Goal: Find specific page/section: Find specific page/section

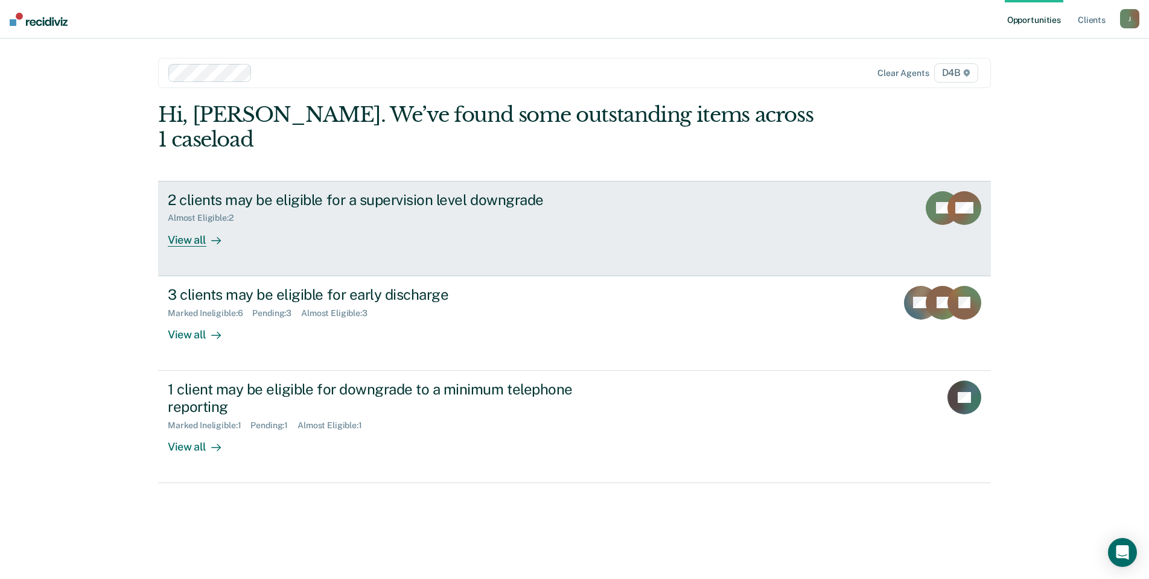
click at [189, 223] on div "View all" at bounding box center [202, 235] width 68 height 24
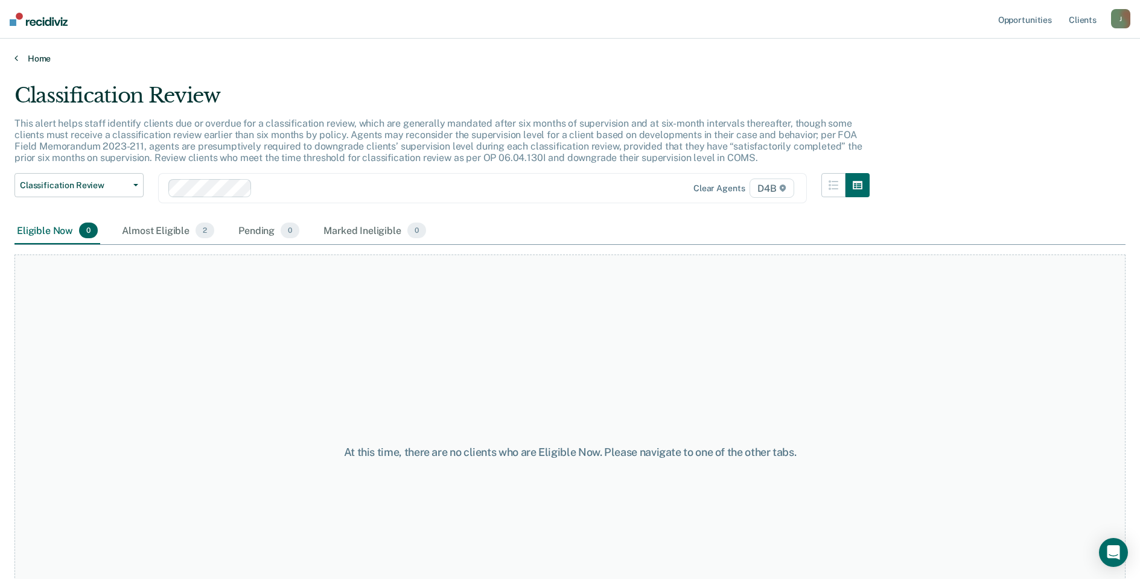
click at [30, 57] on link "Home" at bounding box center [569, 58] width 1111 height 11
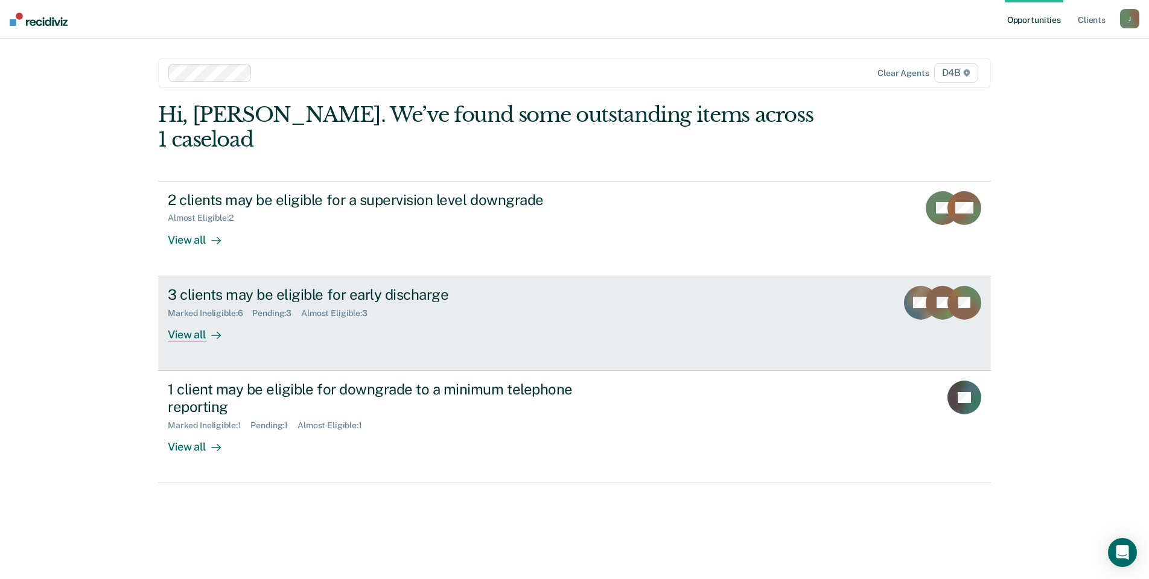
click at [191, 318] on div "View all" at bounding box center [202, 330] width 68 height 24
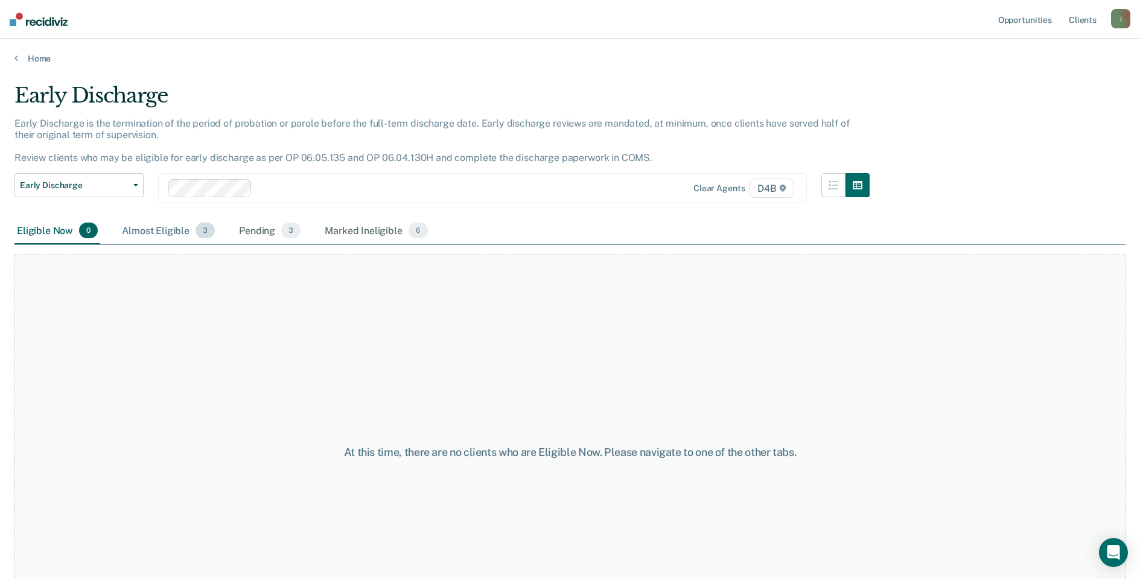
click at [145, 232] on div "Almost Eligible 3" at bounding box center [168, 231] width 98 height 27
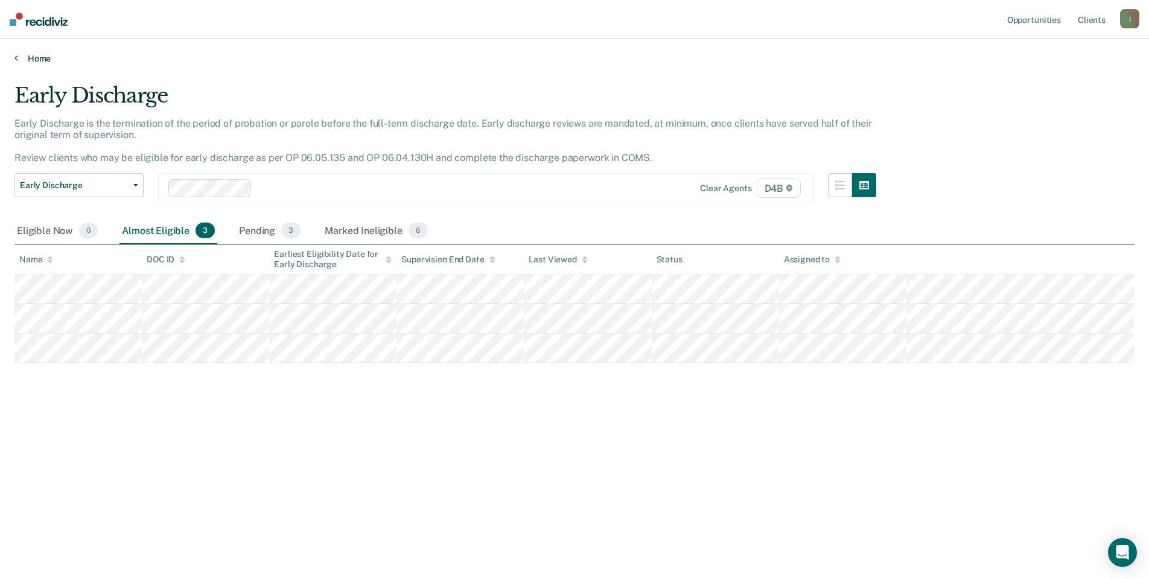
click at [16, 56] on icon at bounding box center [16, 58] width 4 height 10
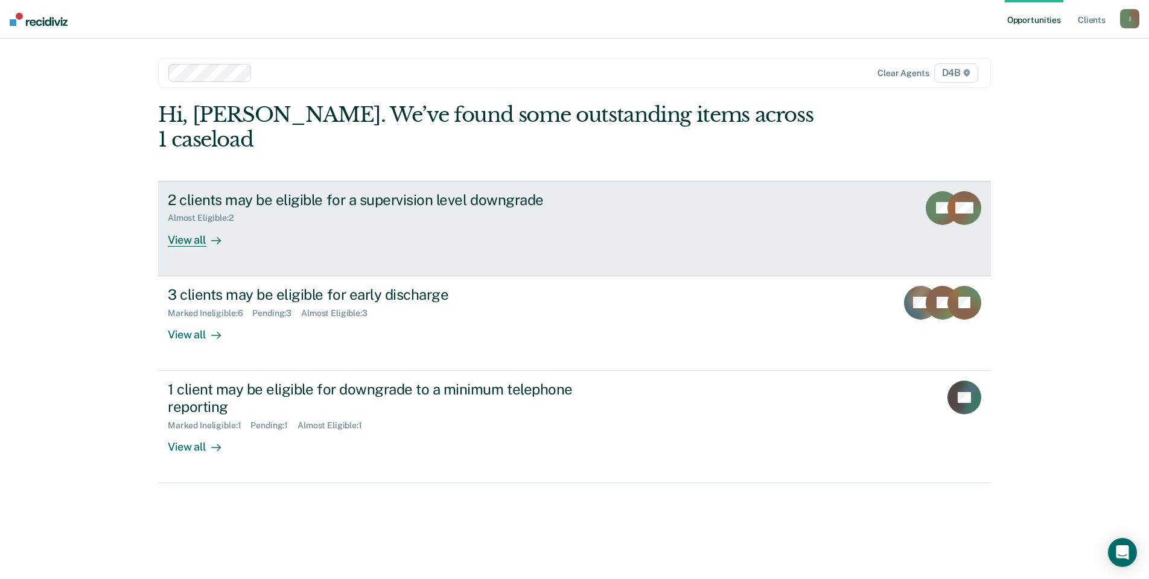
click at [256, 191] on div "2 clients may be eligible for a supervision level downgrade" at bounding box center [379, 199] width 423 height 17
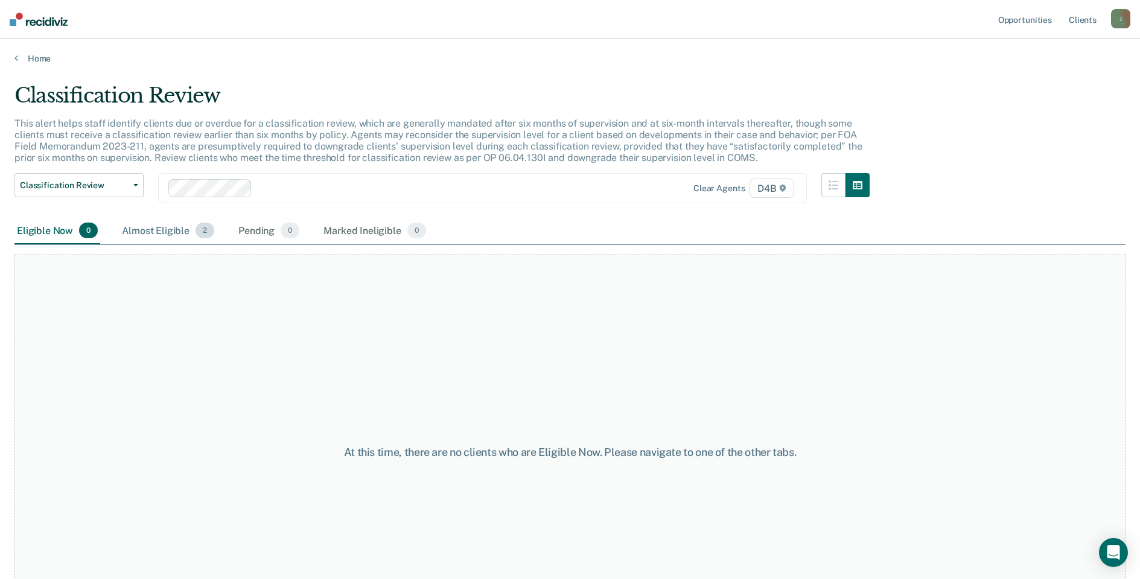
click at [138, 224] on div "Almost Eligible 2" at bounding box center [167, 231] width 97 height 27
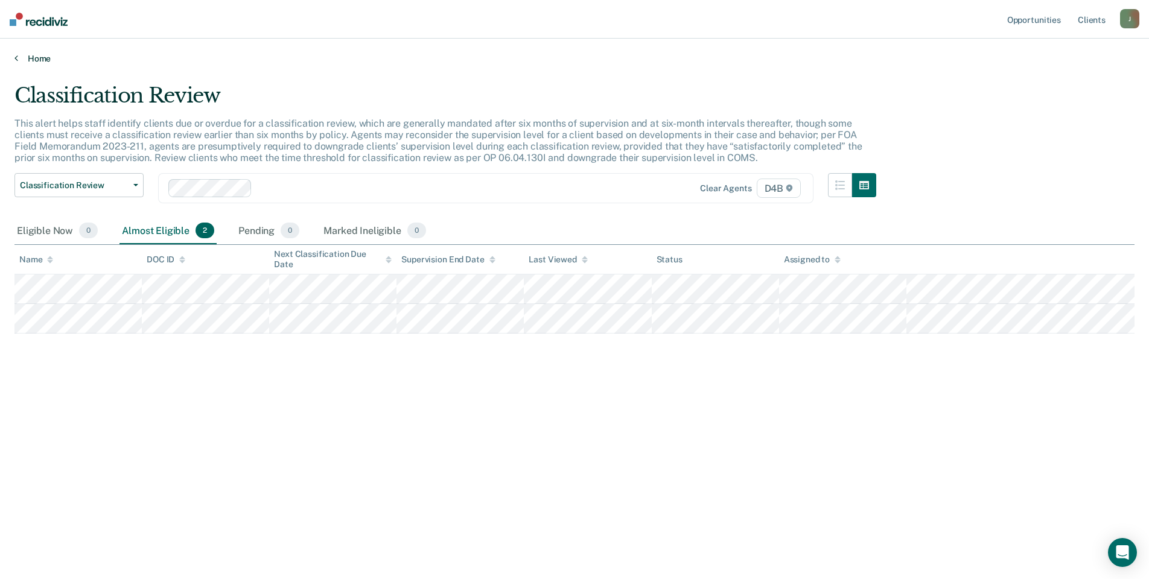
click at [19, 59] on link "Home" at bounding box center [574, 58] width 1120 height 11
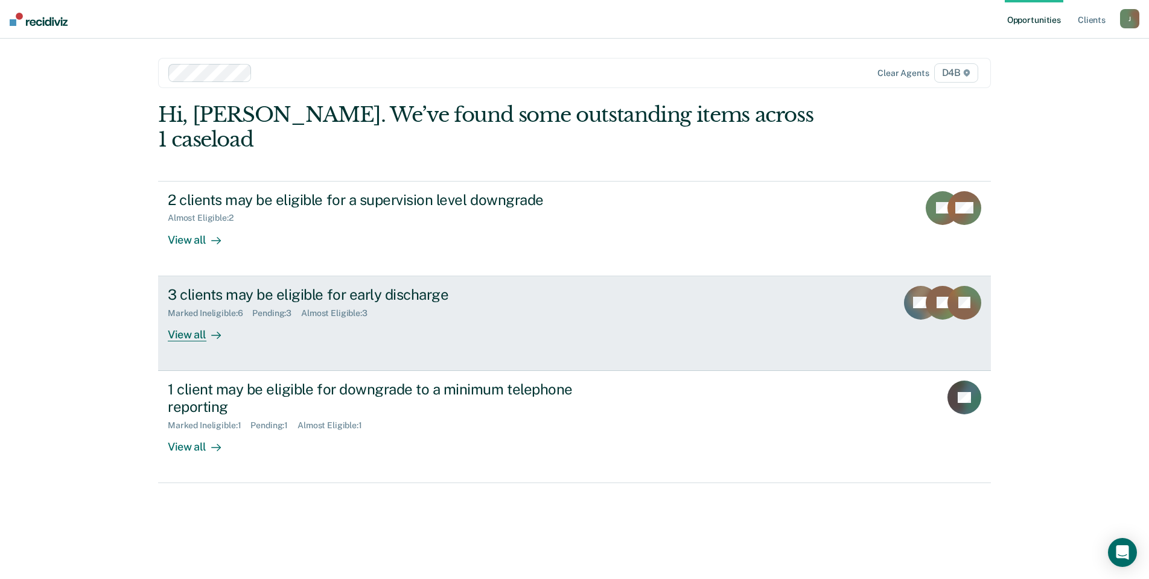
click at [198, 318] on div "View all" at bounding box center [202, 330] width 68 height 24
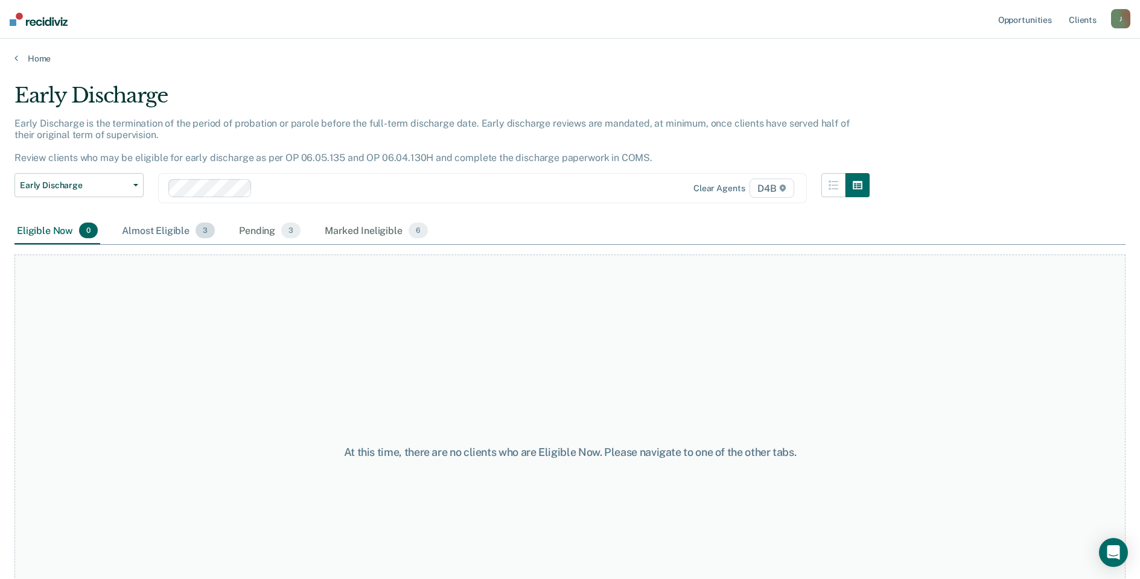
click at [173, 228] on div "Almost Eligible 3" at bounding box center [168, 231] width 98 height 27
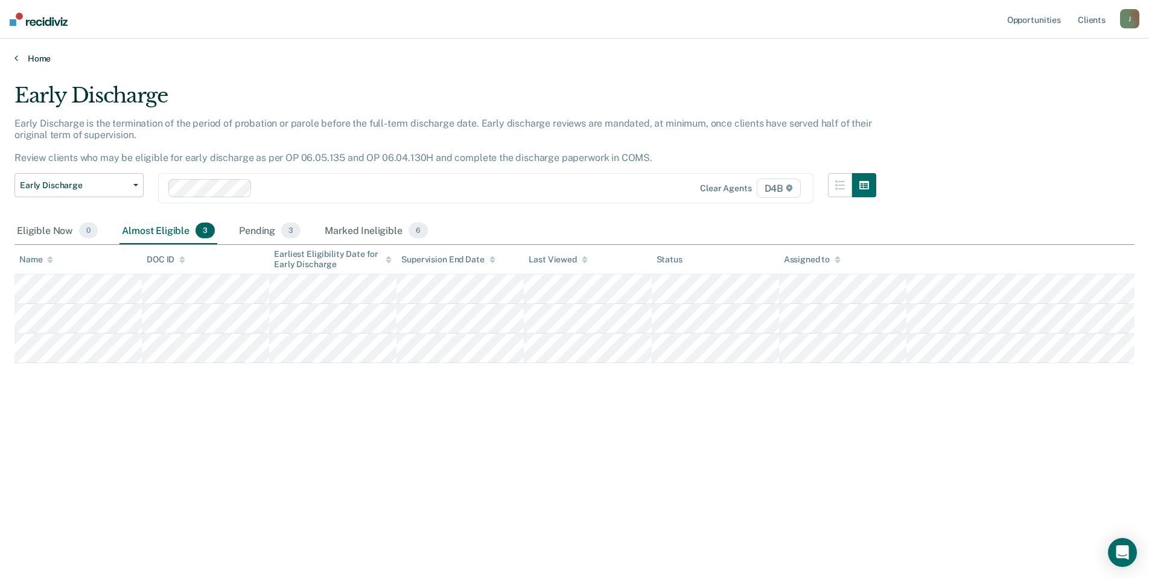
click at [45, 63] on link "Home" at bounding box center [574, 58] width 1120 height 11
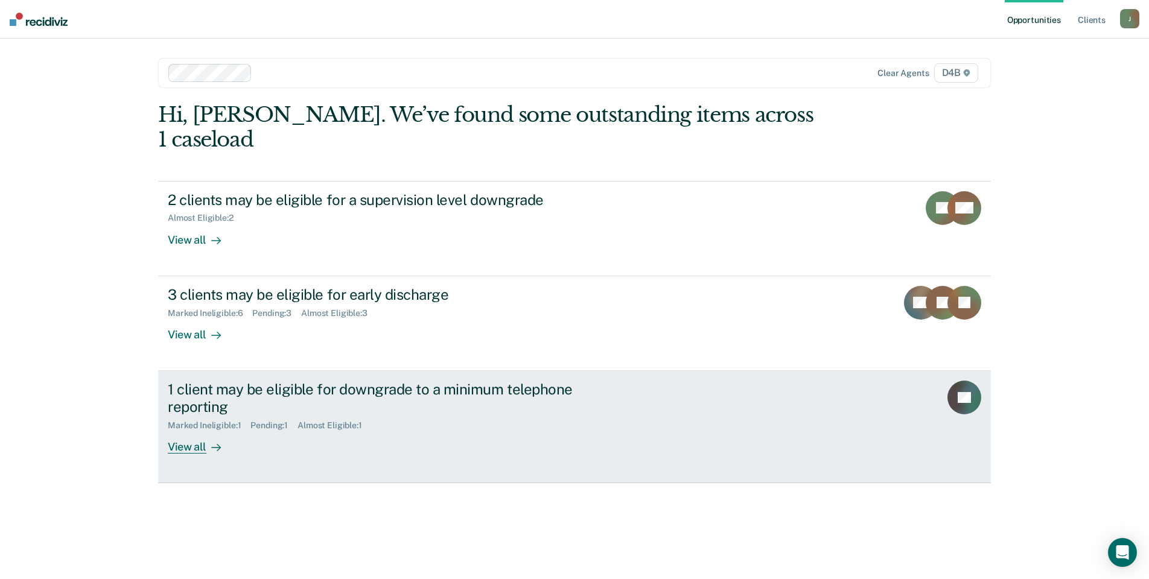
click at [191, 430] on div "View all" at bounding box center [202, 442] width 68 height 24
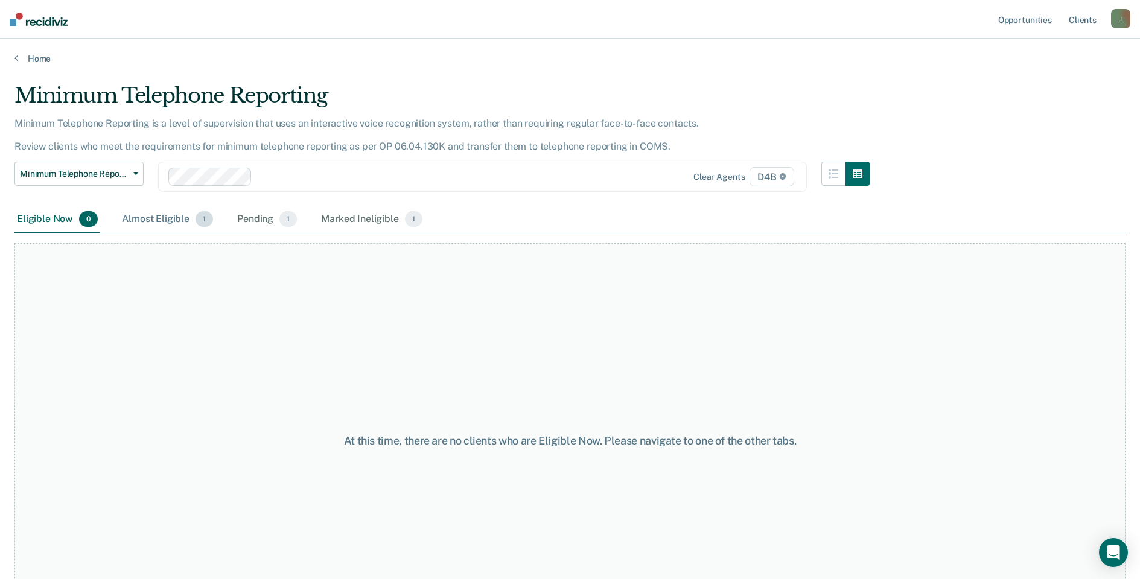
click at [171, 224] on div "Almost Eligible 1" at bounding box center [167, 219] width 96 height 27
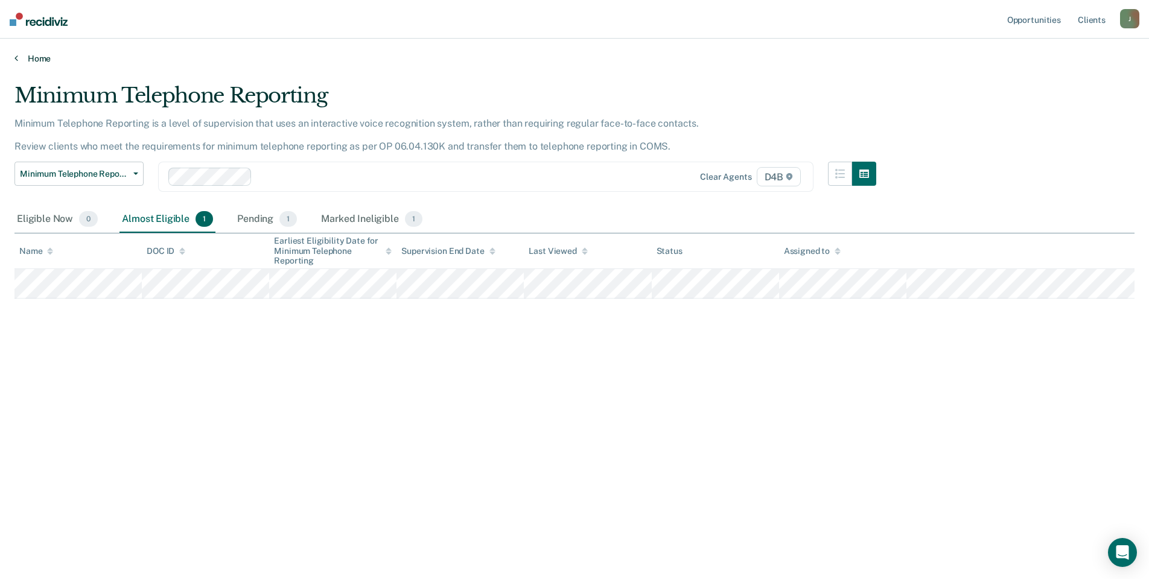
click at [39, 59] on link "Home" at bounding box center [574, 58] width 1120 height 11
